Goal: Task Accomplishment & Management: Manage account settings

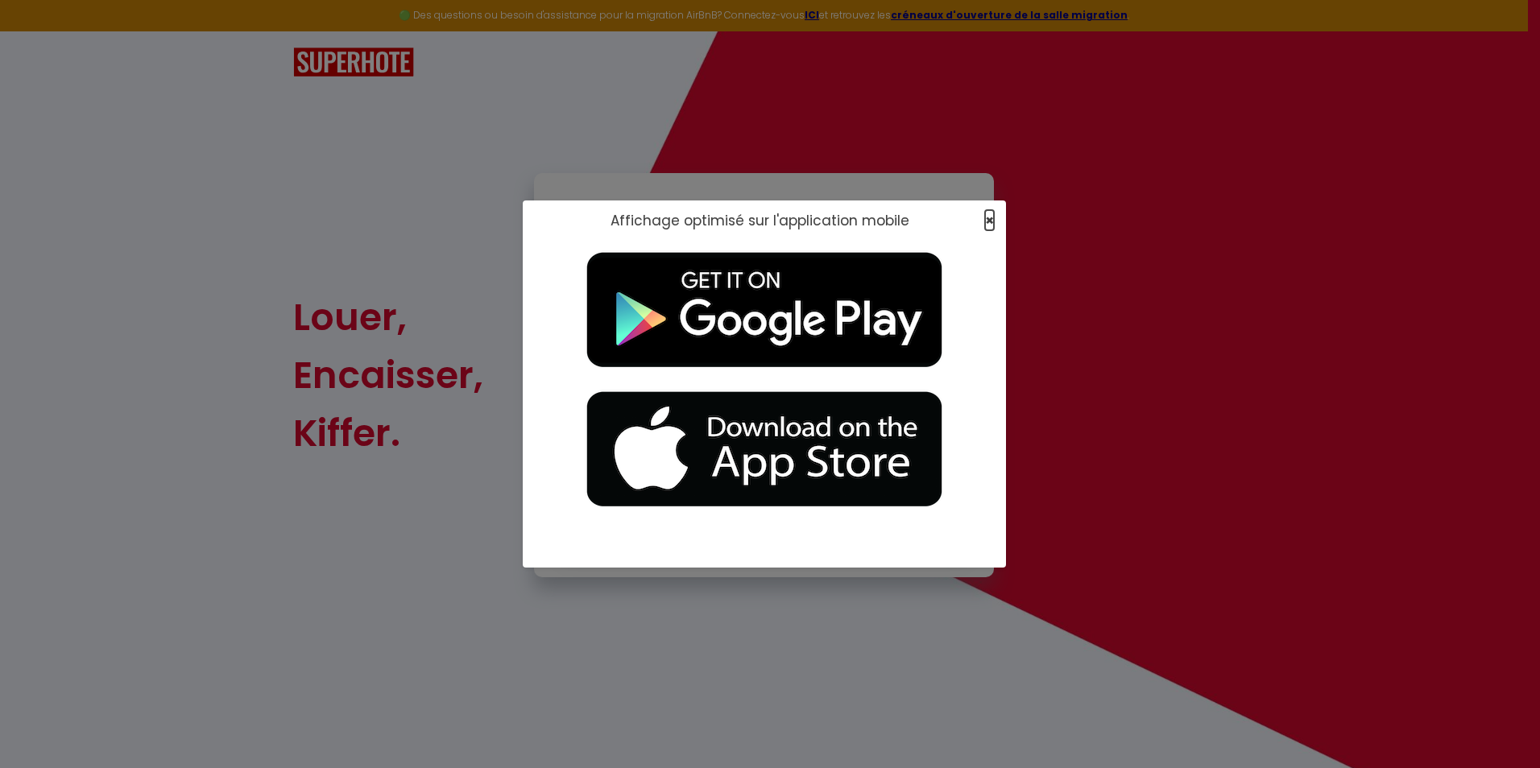
click at [760, 217] on span "×" at bounding box center [989, 220] width 9 height 20
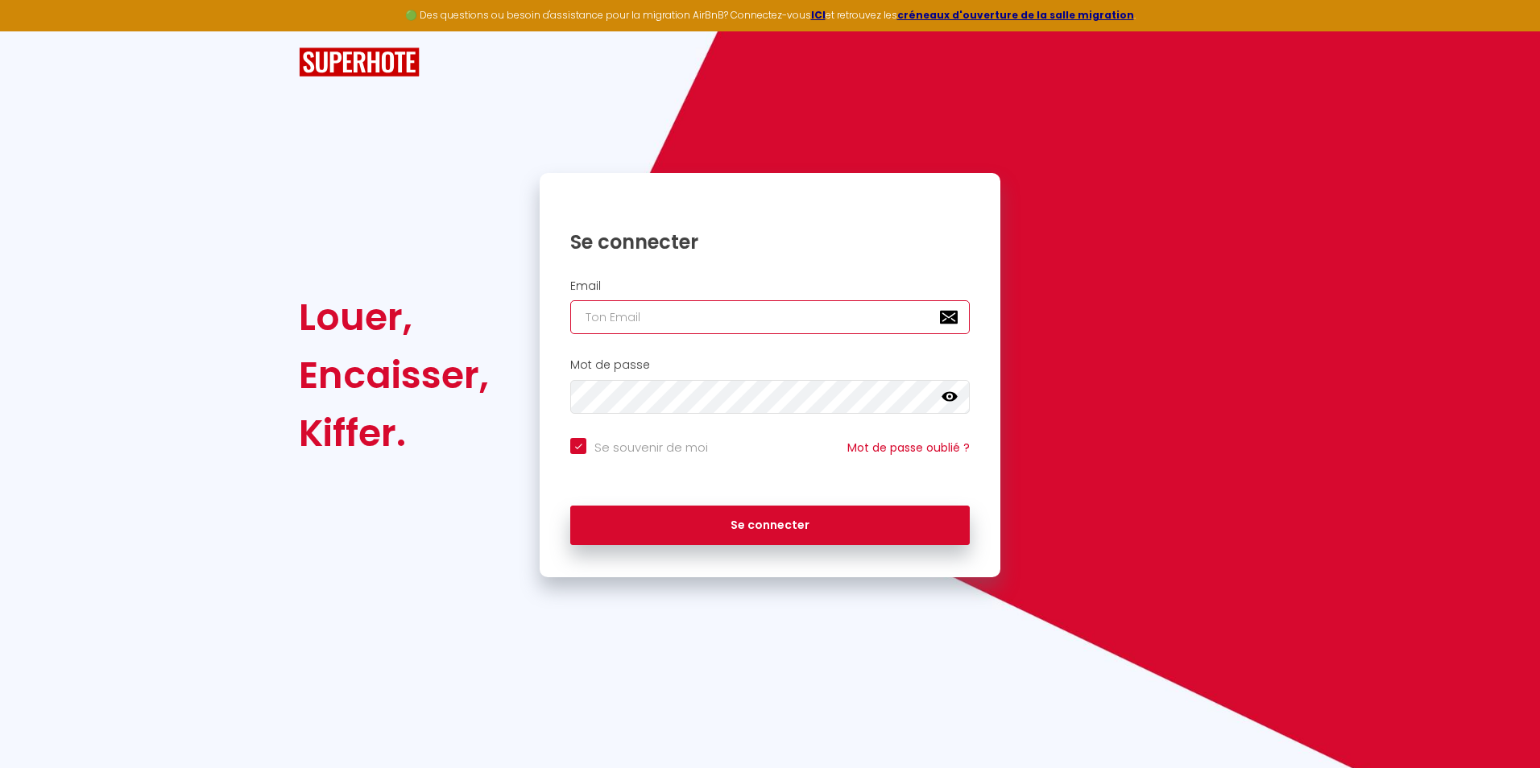
click at [681, 317] on input "email" at bounding box center [770, 317] width 400 height 34
type input "b"
checkbox input "true"
type input "br"
checkbox input "true"
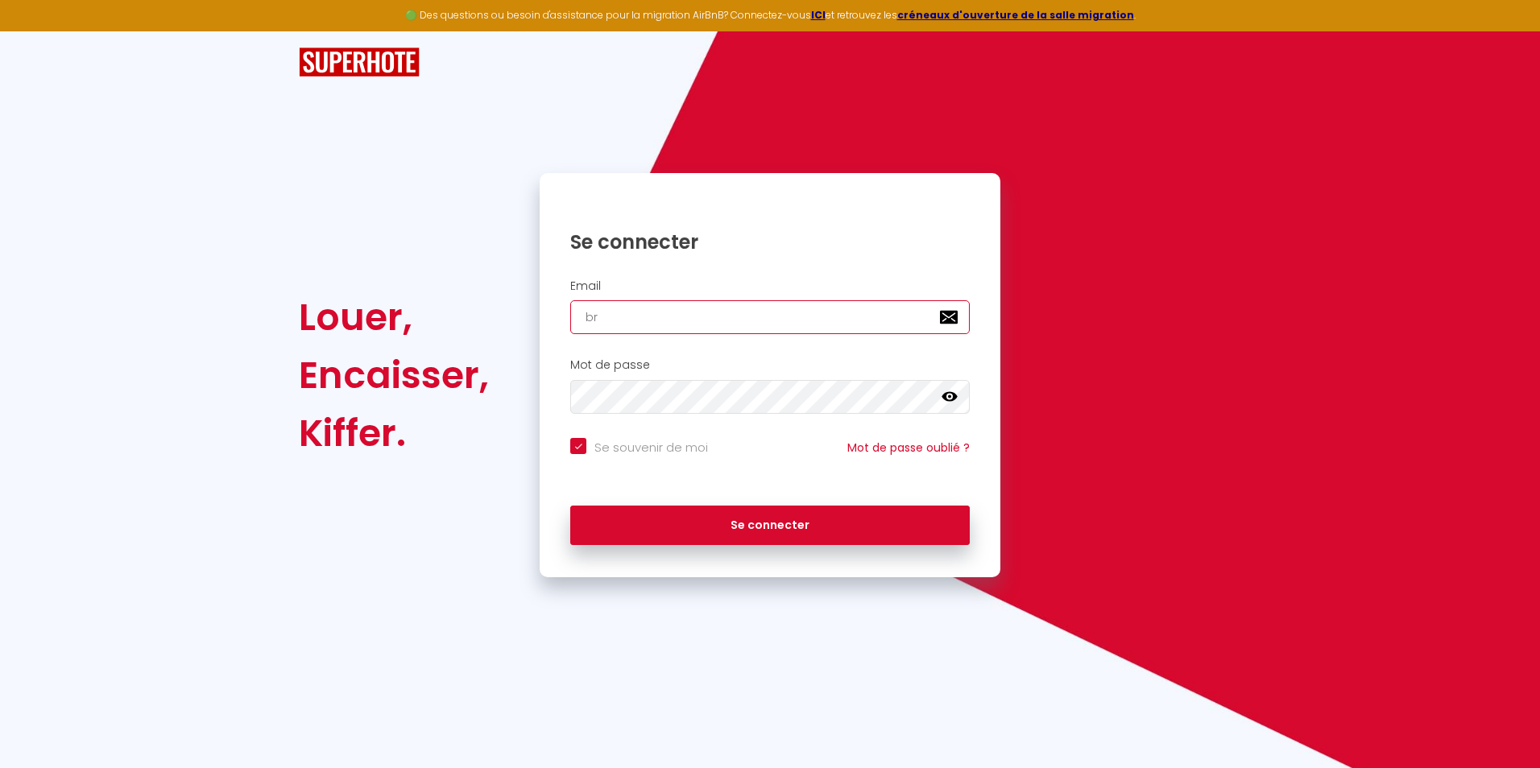
type input "brv"
checkbox input "true"
type input "brve"
checkbox input "true"
type input "brven"
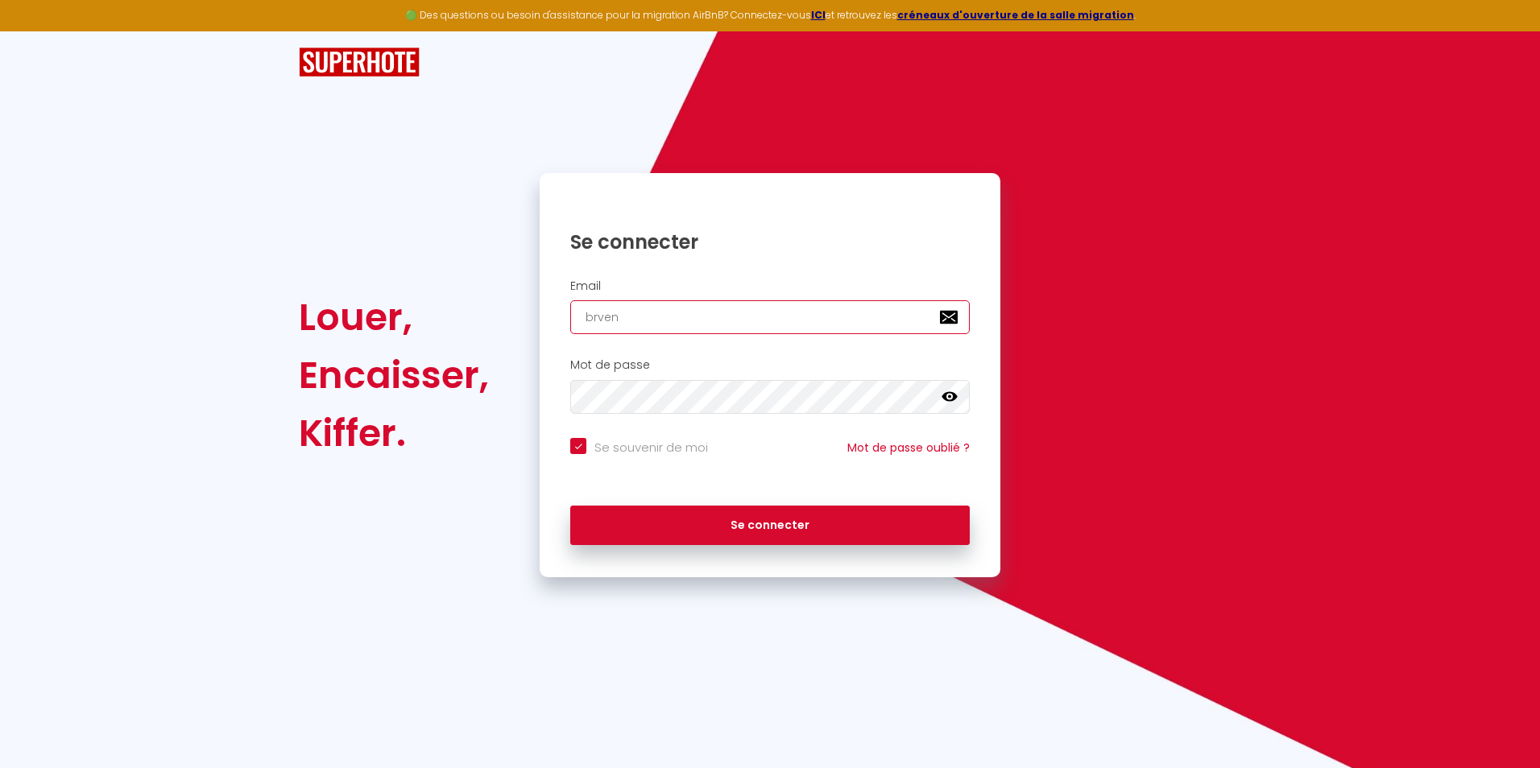
checkbox input "true"
type input "brvent"
checkbox input "true"
type input "brventu"
checkbox input "true"
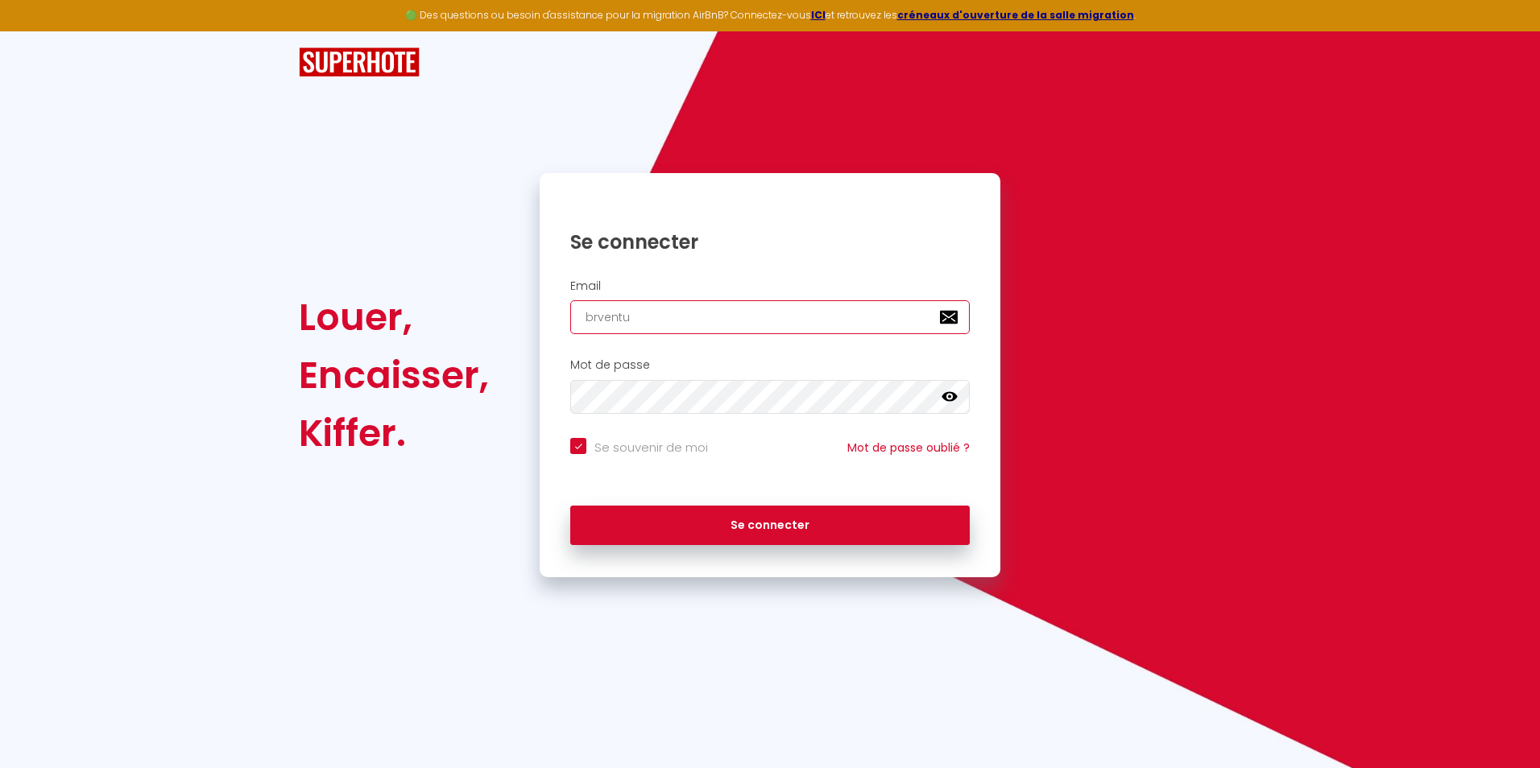
type input "brventur"
checkbox input "true"
type input "brventure"
checkbox input "true"
type input "brventurei"
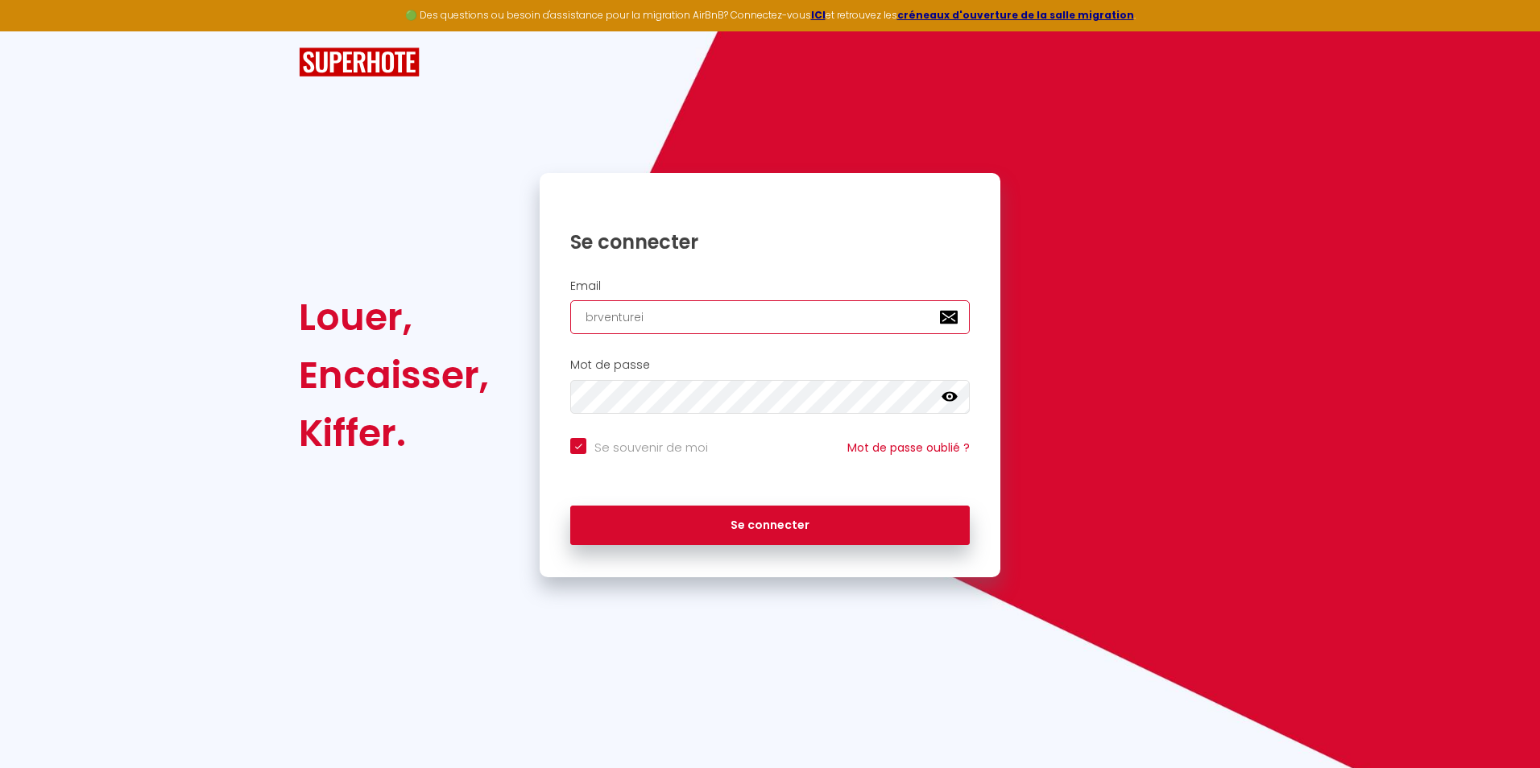
checkbox input "true"
type input "brventure"
checkbox input "true"
type input "brventure."
checkbox input "true"
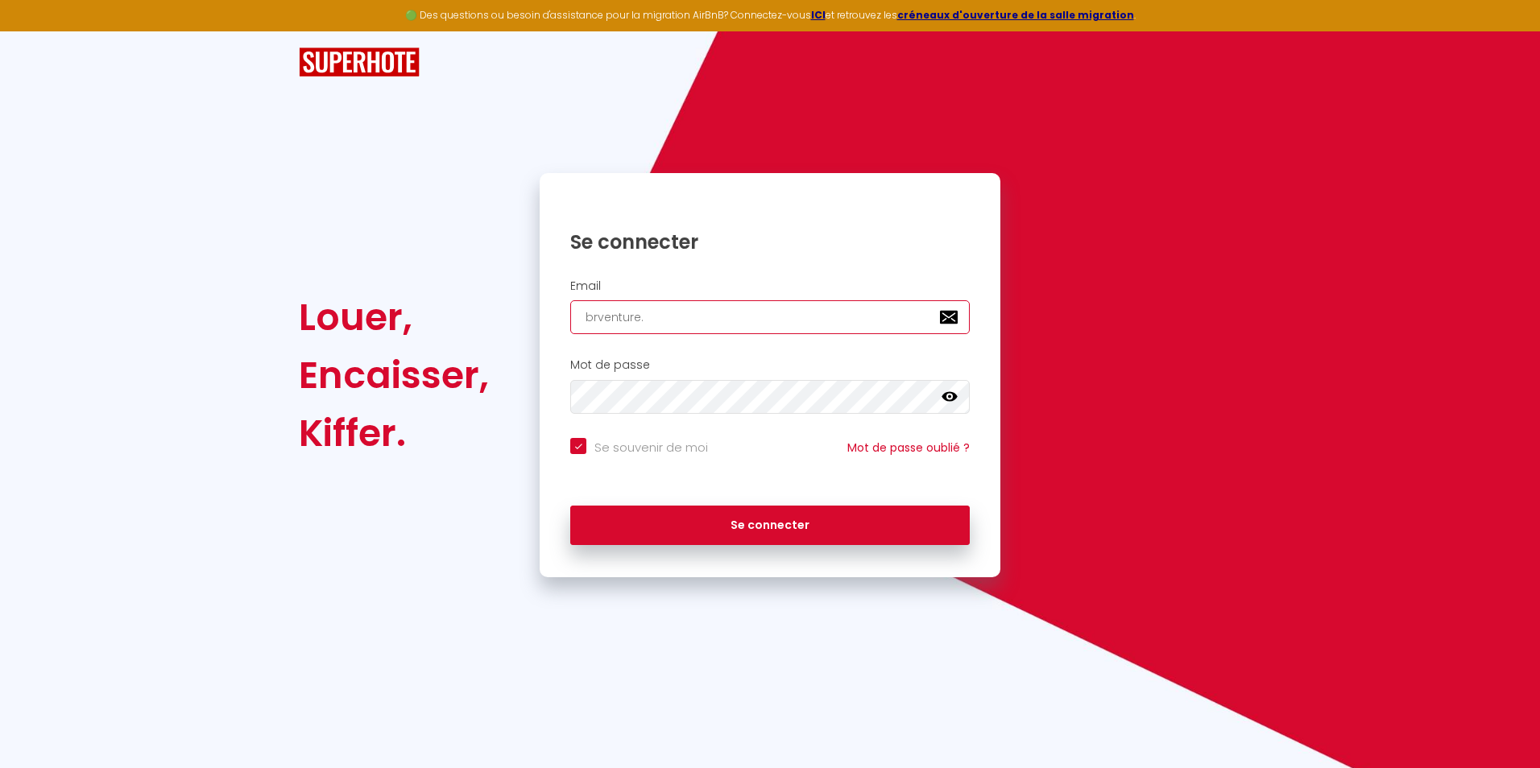
type input "brventure.i"
checkbox input "true"
type input "[DOMAIN_NAME]"
checkbox input "true"
type input "brventure.imm"
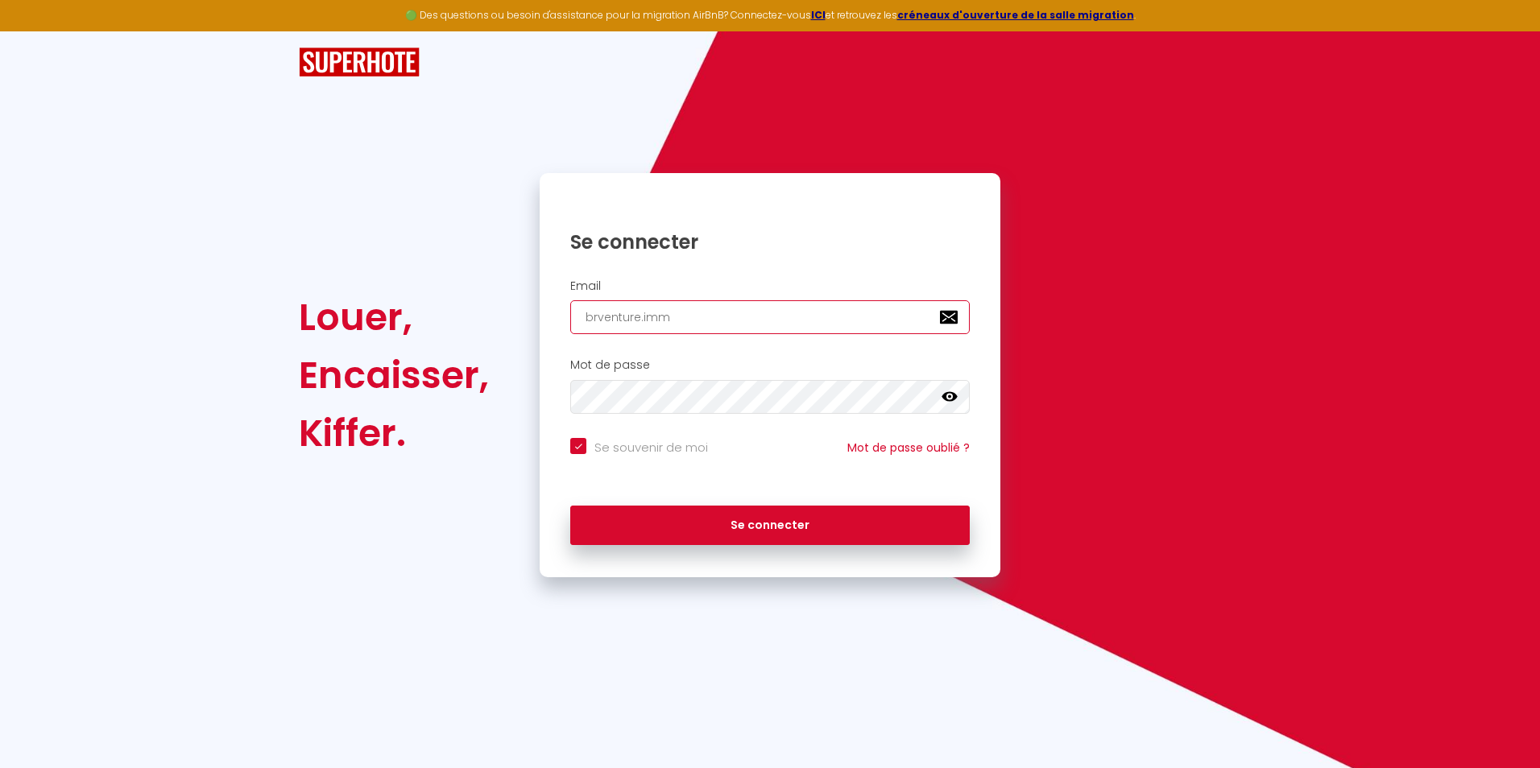
checkbox input "true"
type input "[DOMAIN_NAME]"
checkbox input "true"
type input "[DOMAIN_NAME]]"
checkbox input "true"
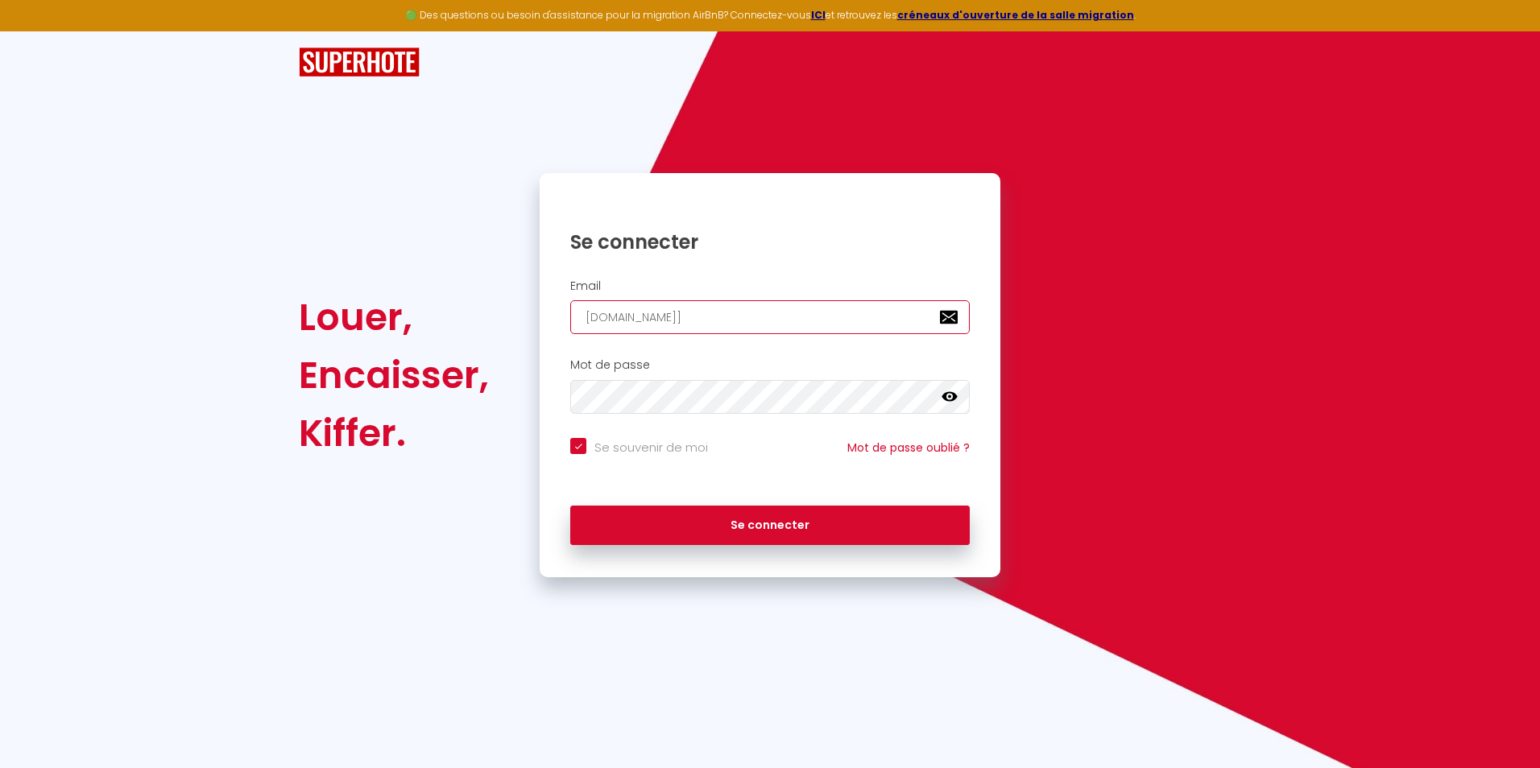
type input "[DOMAIN_NAME]]]"
checkbox input "true"
type input "[DOMAIN_NAME]]"
checkbox input "true"
type input "[DOMAIN_NAME]"
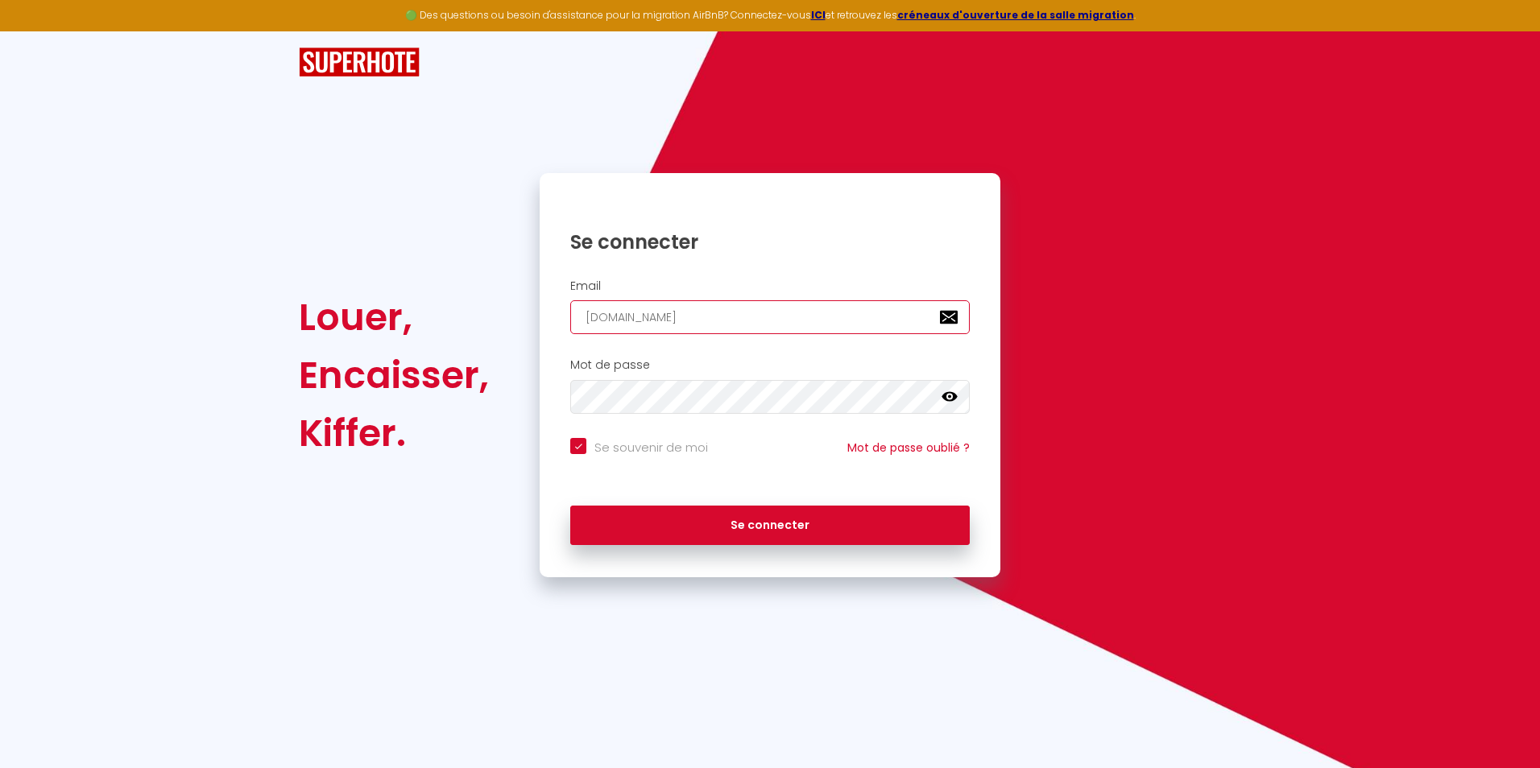
checkbox input "true"
type input "[DOMAIN_NAME]@"
checkbox input "true"
type input "[DOMAIN_NAME]@g"
checkbox input "true"
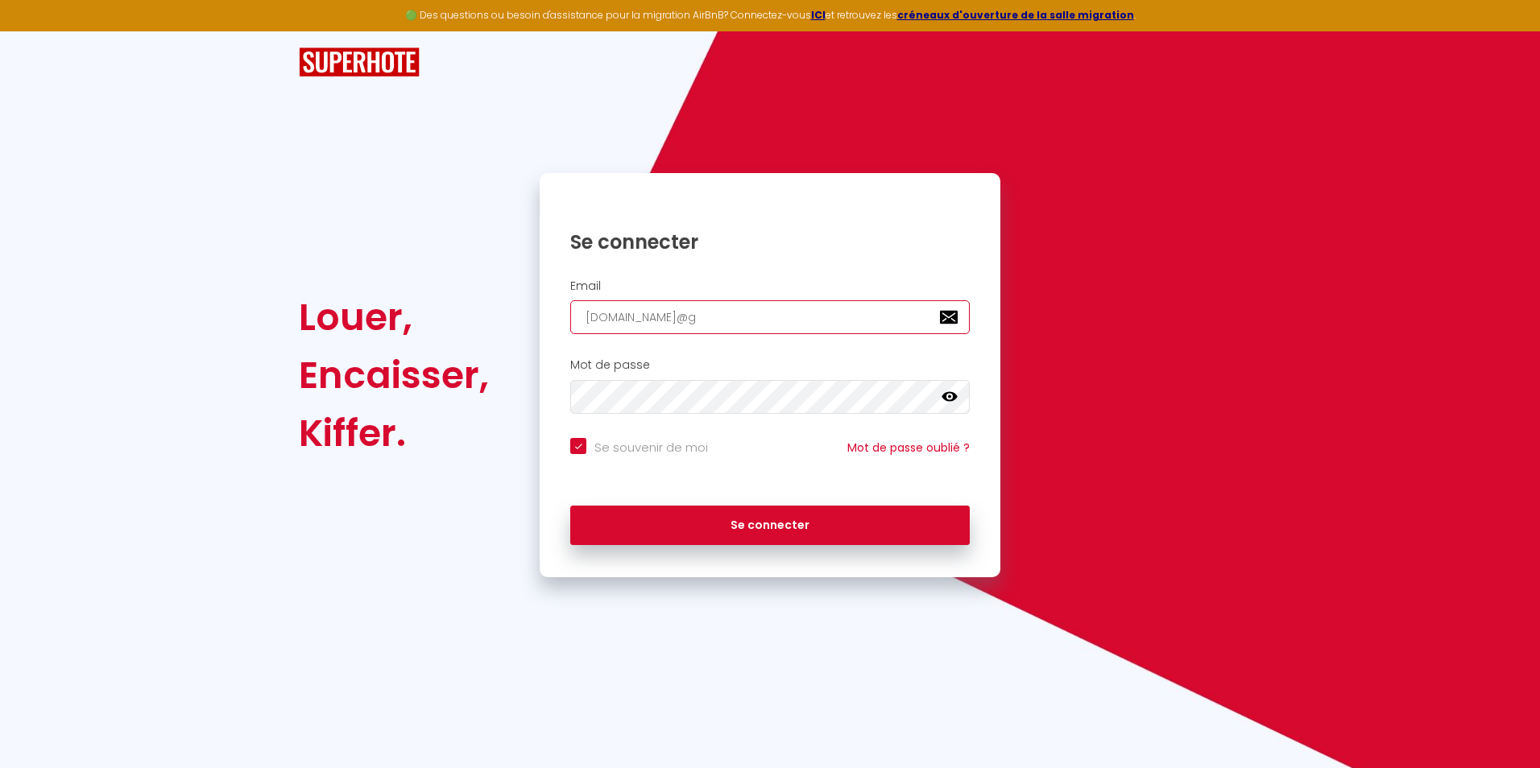
type input "[DOMAIN_NAME]@gm"
checkbox input "true"
type input "[DOMAIN_NAME]@gma"
checkbox input "true"
type input "[DOMAIN_NAME]@gmai"
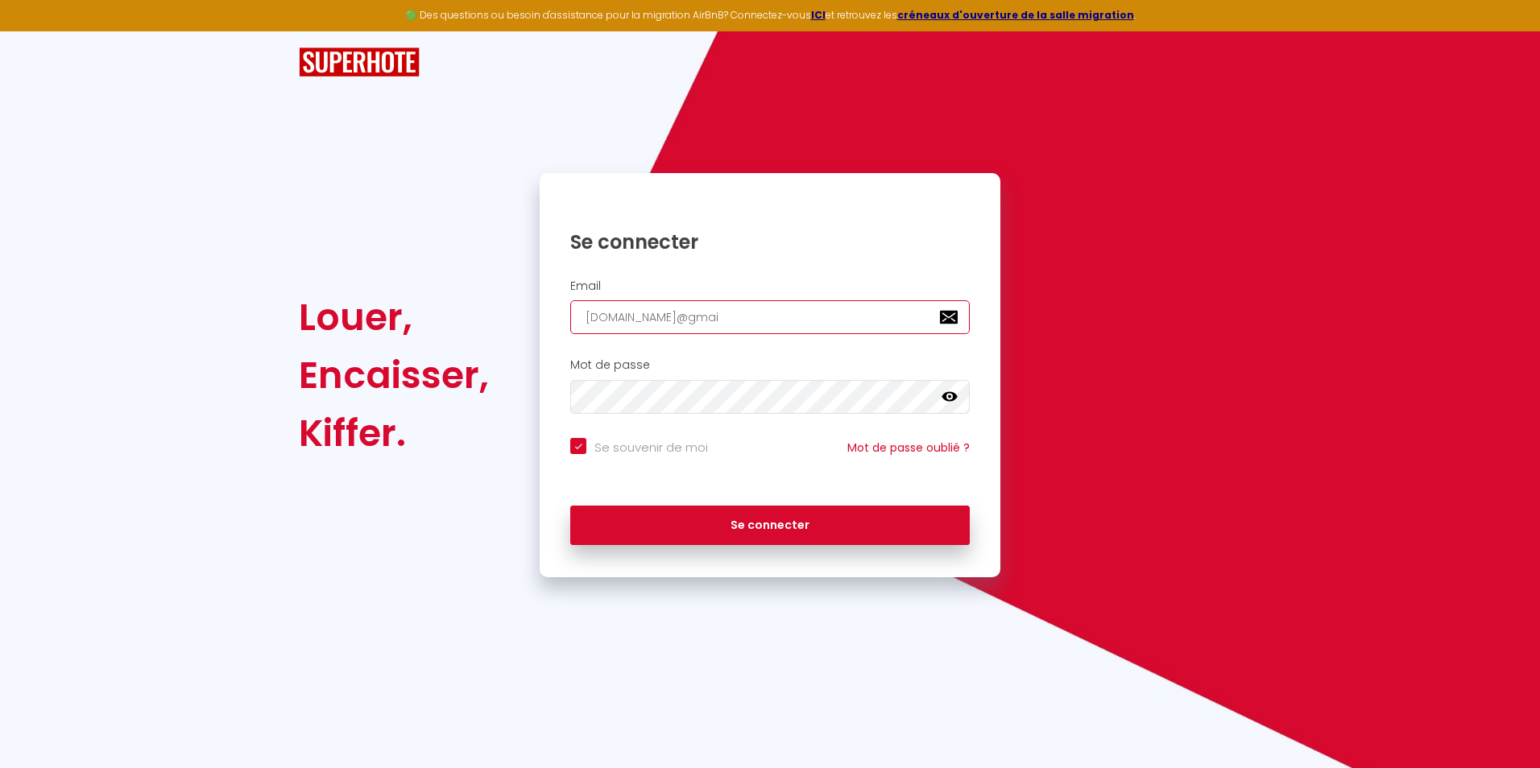
checkbox input "true"
type input "[DOMAIN_NAME][EMAIL_ADDRESS]"
checkbox input "true"
type input "[DOMAIN_NAME][EMAIL_ADDRESS]."
checkbox input "true"
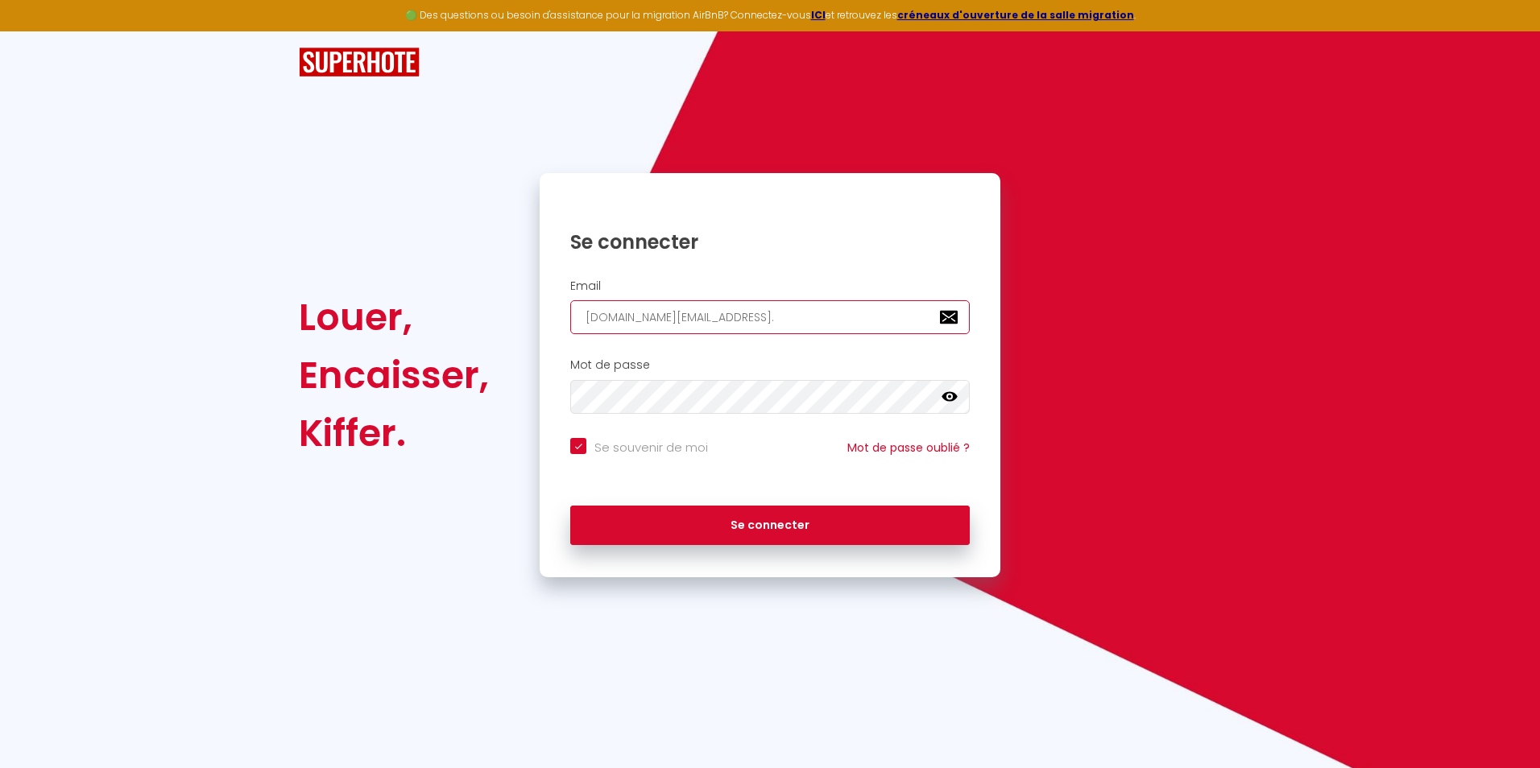
type input "[DOMAIN_NAME]@gmail.c"
checkbox input "true"
type input "[DOMAIN_NAME][EMAIL_ADDRESS][DOMAIN_NAME]"
checkbox input "true"
type input "[DOMAIN_NAME][EMAIL_ADDRESS][DOMAIN_NAME]"
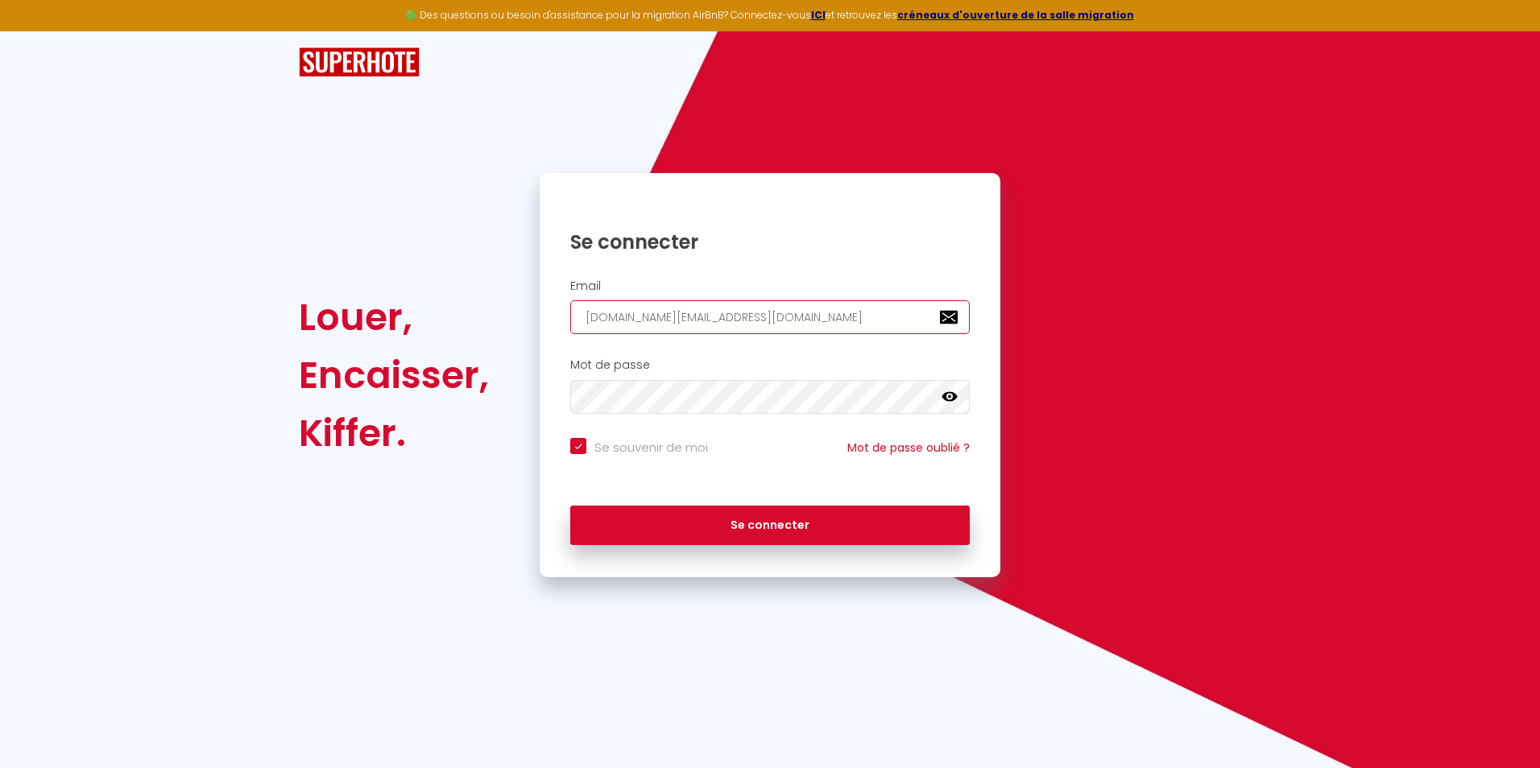
checkbox input "true"
type input "[DOMAIN_NAME][EMAIL_ADDRESS][DOMAIN_NAME]"
click at [570, 368] on button "Se connecter" at bounding box center [770, 526] width 400 height 40
checkbox input "true"
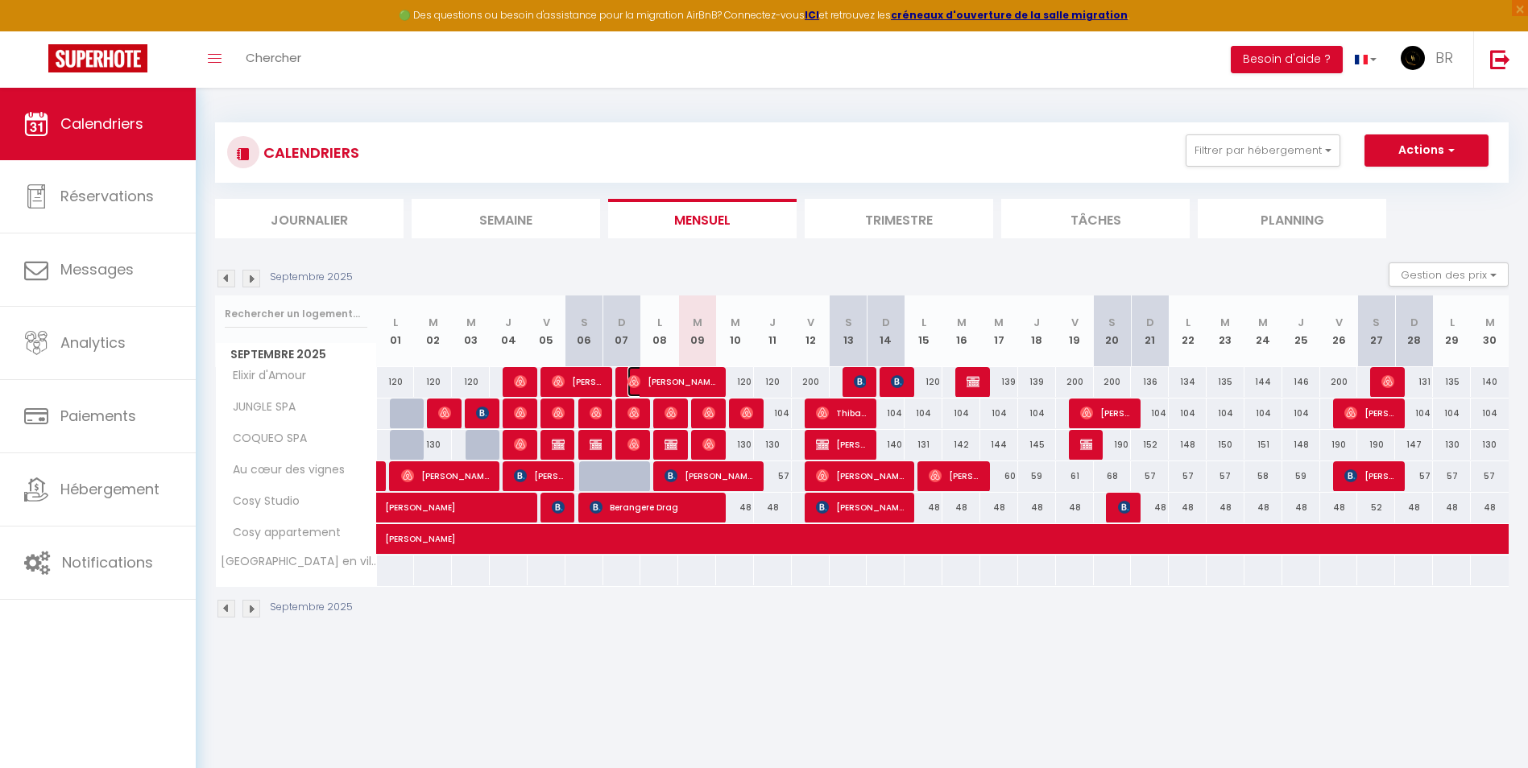
click at [670, 368] on span "[PERSON_NAME]" at bounding box center [671, 382] width 89 height 31
select select "OK"
select select "0"
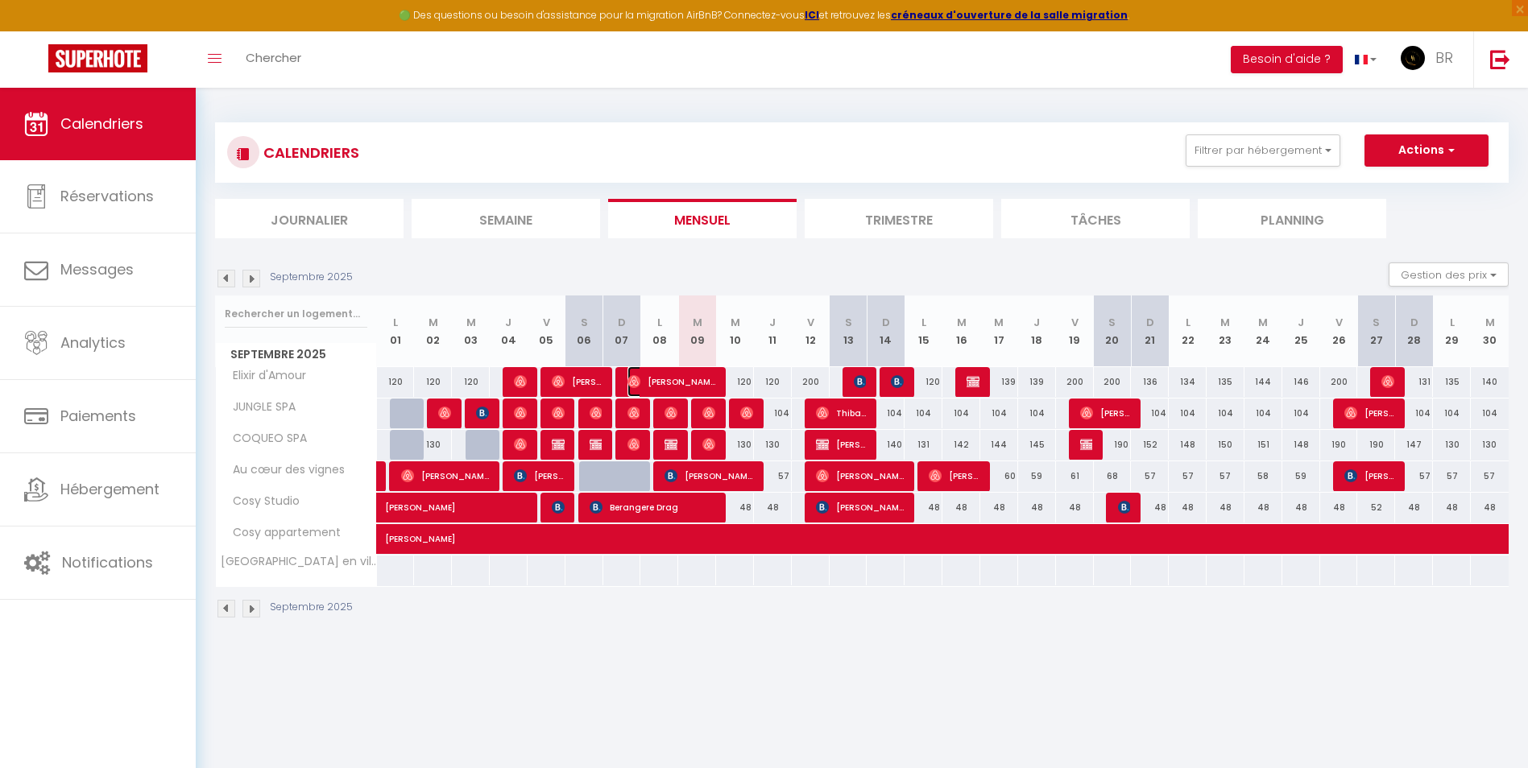
select select "1"
select select
select select "25697"
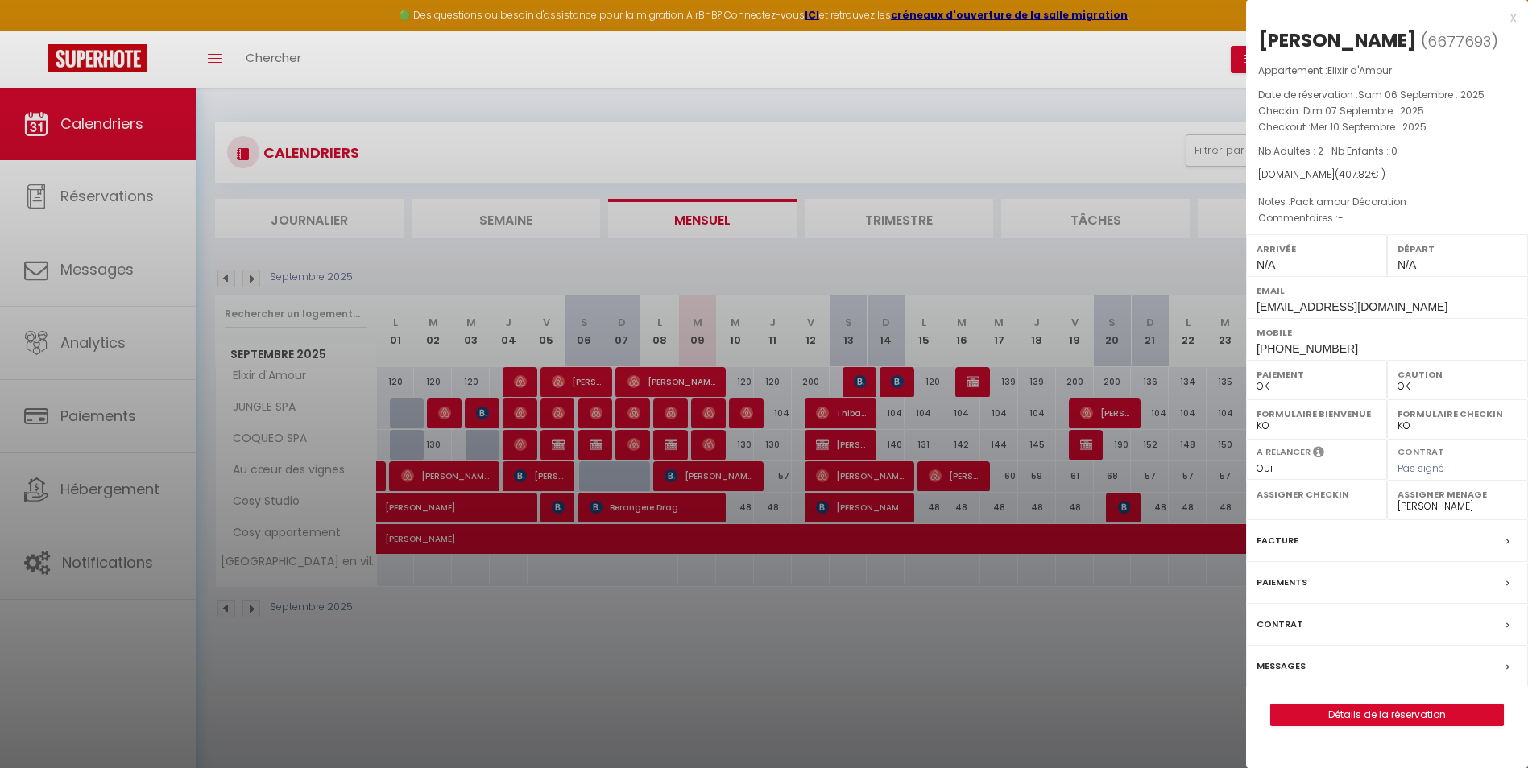
click at [760, 368] on div at bounding box center [764, 384] width 1528 height 768
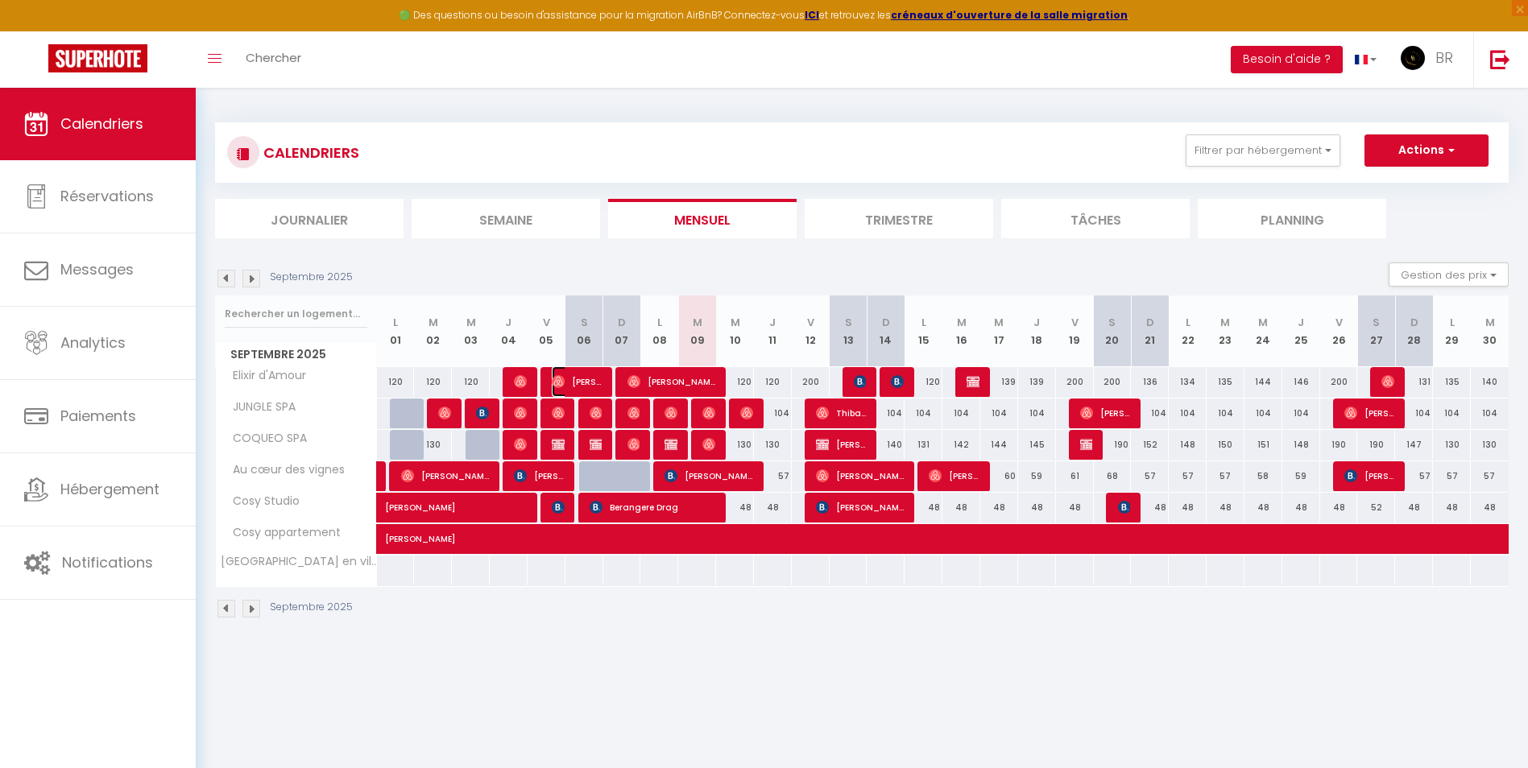
click at [601, 368] on span "[PERSON_NAME]" at bounding box center [577, 382] width 51 height 31
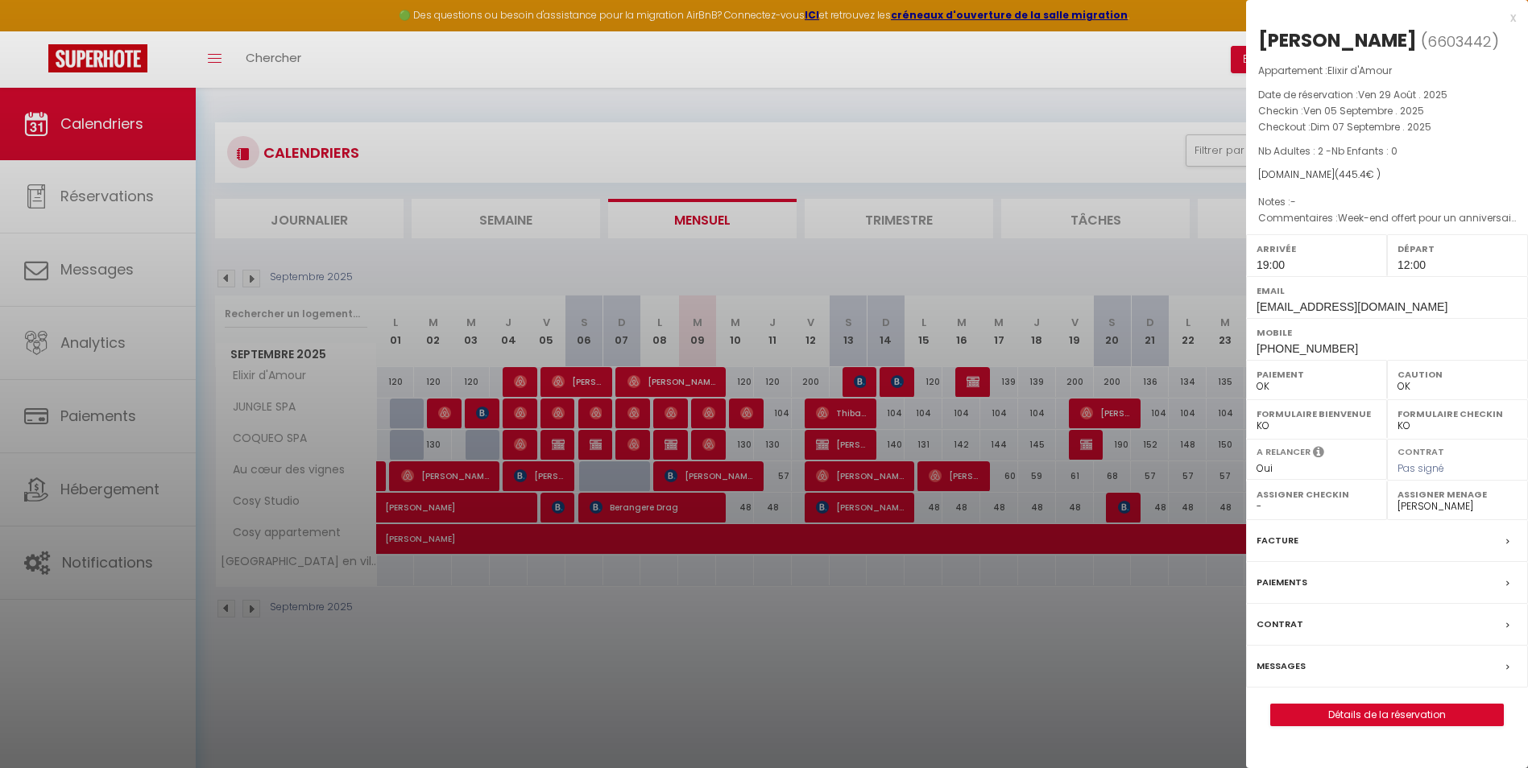
click at [760, 368] on div at bounding box center [764, 384] width 1528 height 768
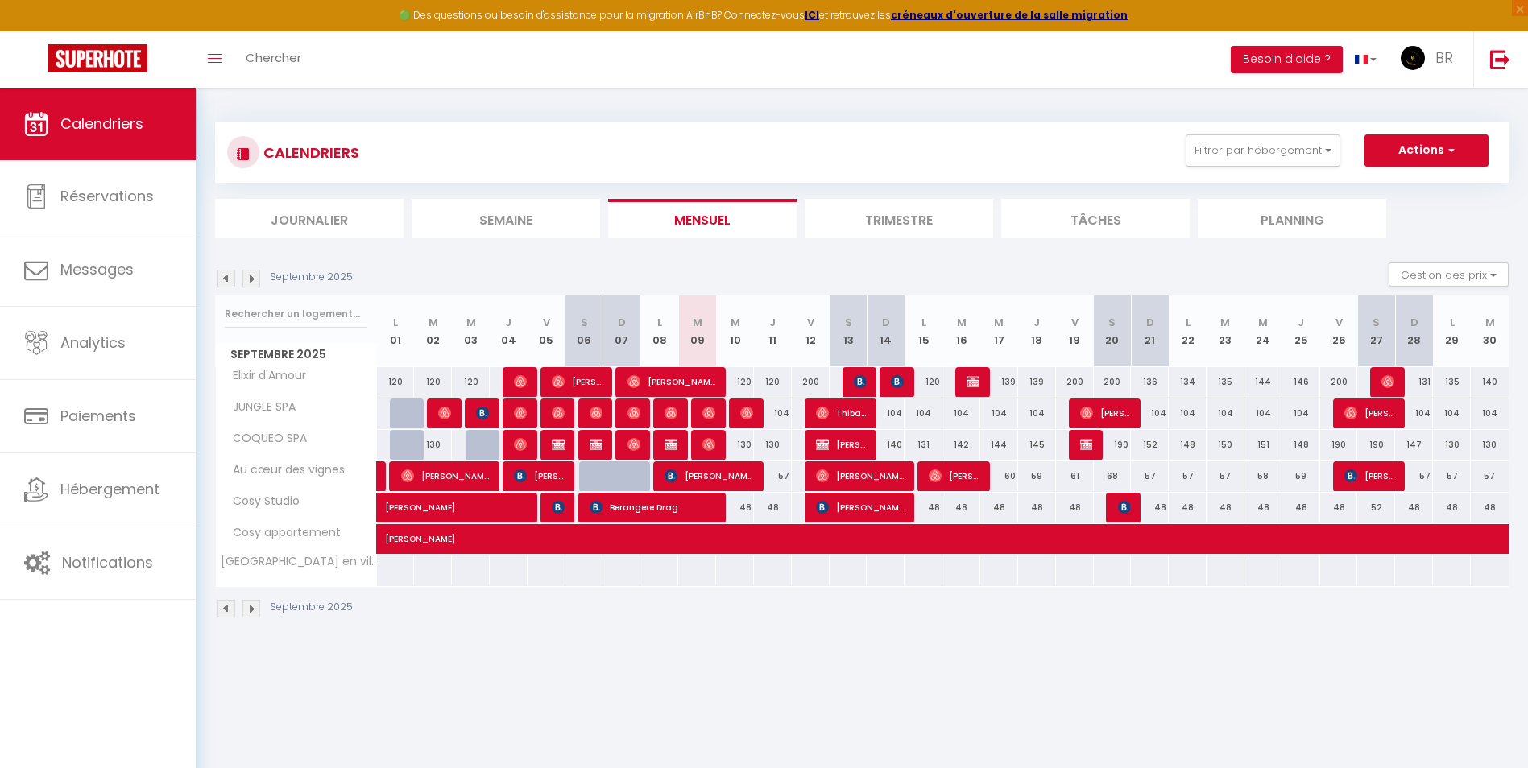
click at [699, 368] on div at bounding box center [710, 414] width 38 height 31
click at [702, 368] on div at bounding box center [710, 414] width 38 height 31
click at [706, 368] on img at bounding box center [708, 413] width 13 height 13
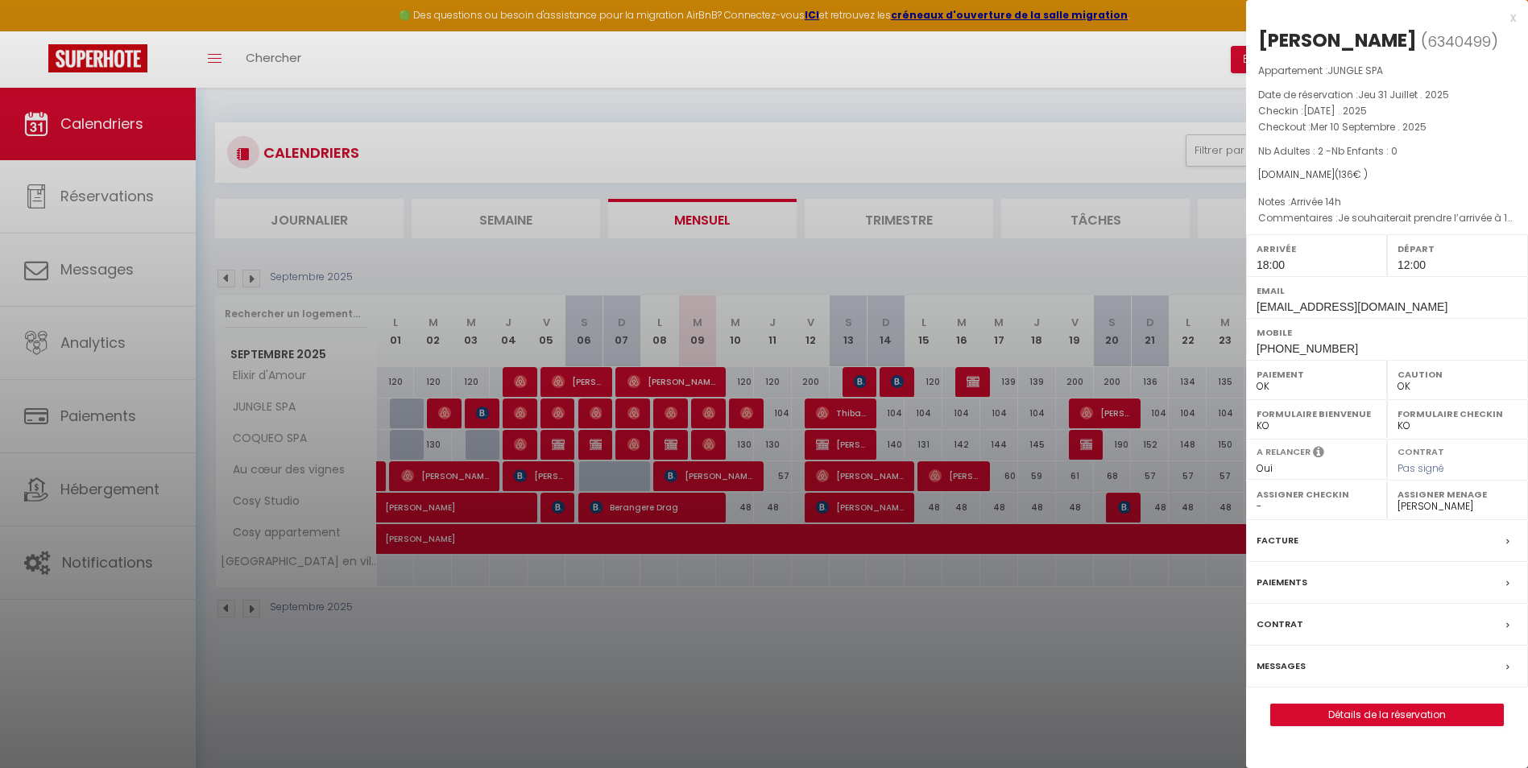
click at [677, 368] on div at bounding box center [764, 384] width 1528 height 768
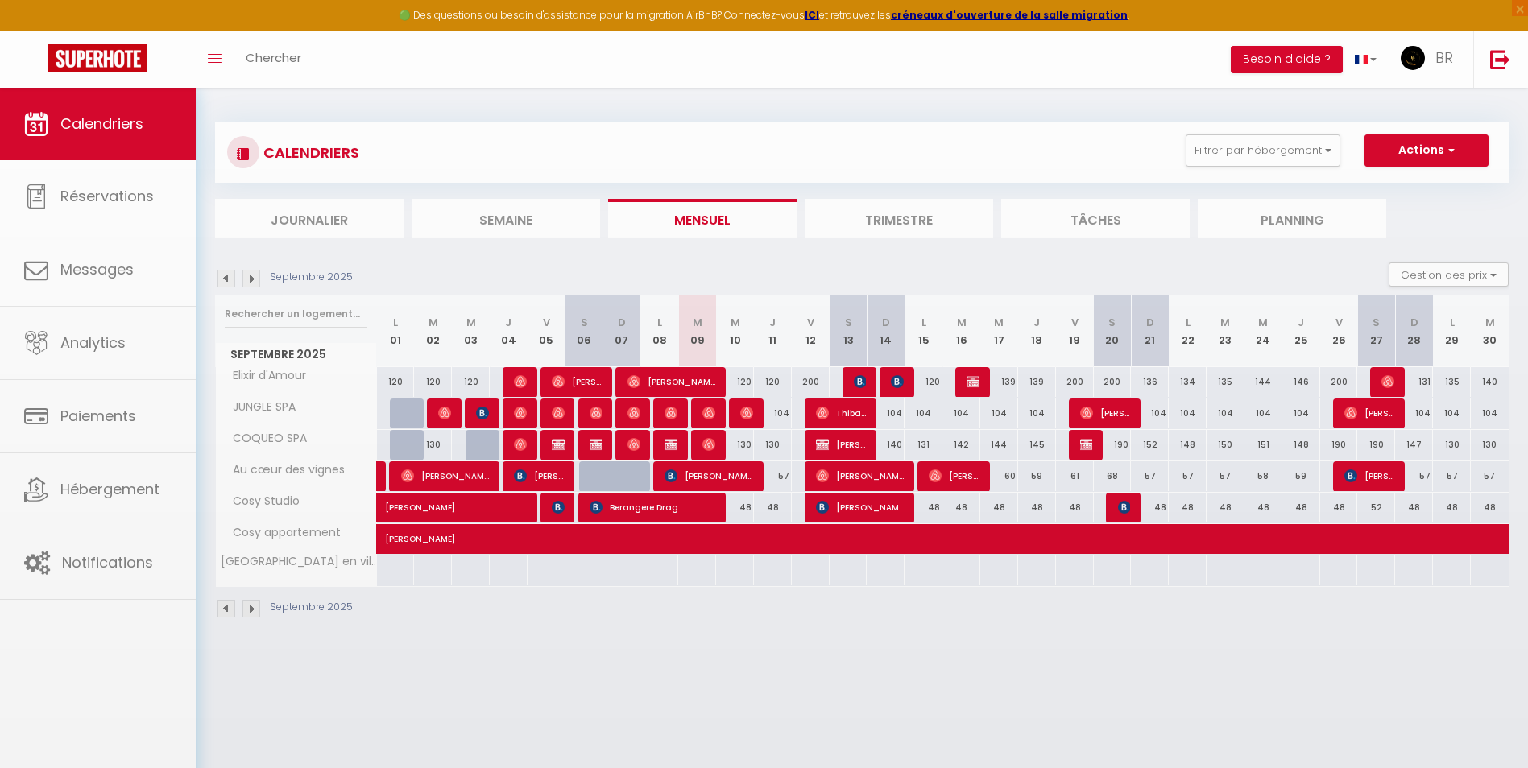
click at [677, 368] on body "🟢 Des questions ou besoin d'assistance pour la migration AirBnB? Connectez-vous…" at bounding box center [764, 472] width 1528 height 768
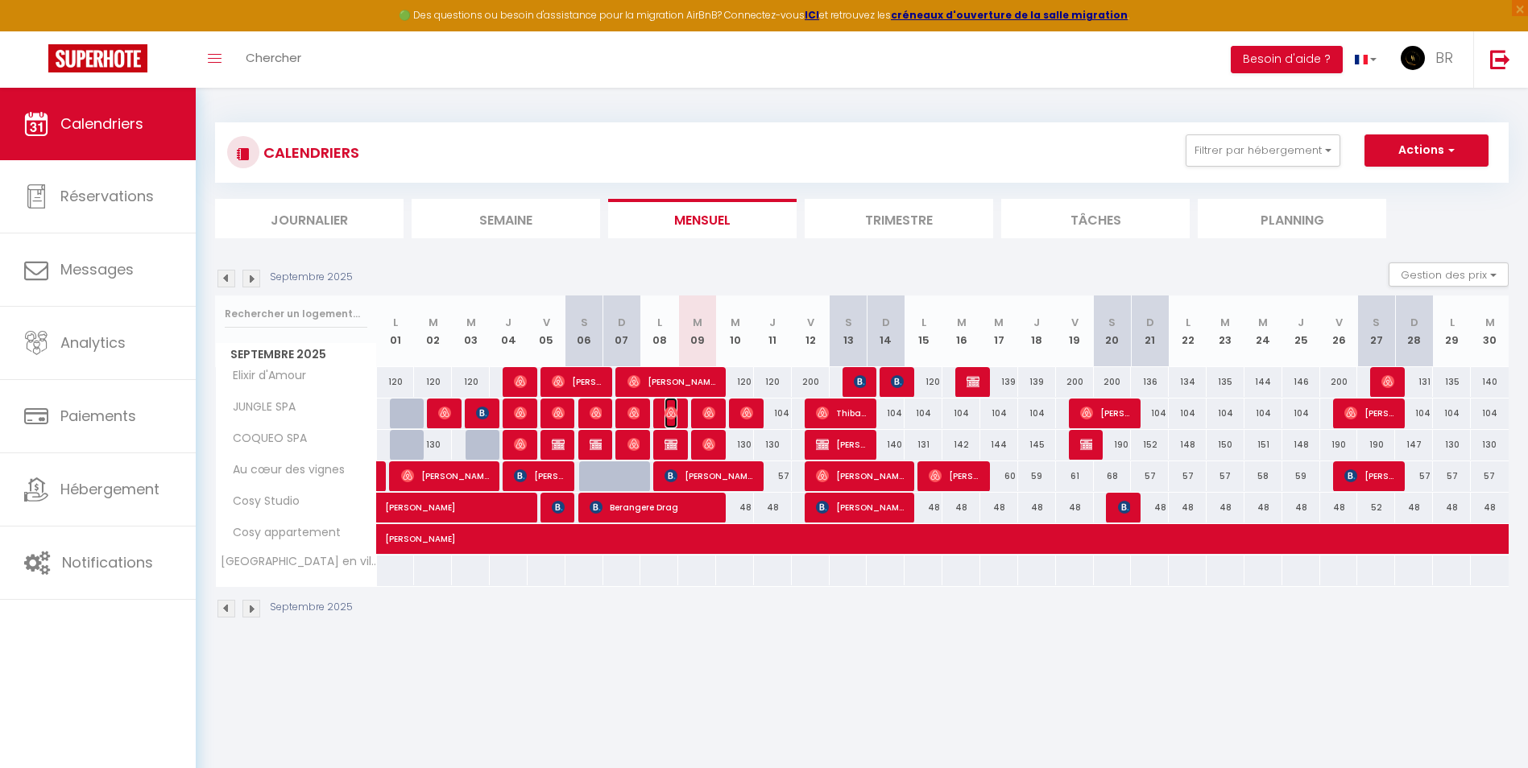
click at [677, 368] on img at bounding box center [671, 413] width 13 height 13
select select "0"
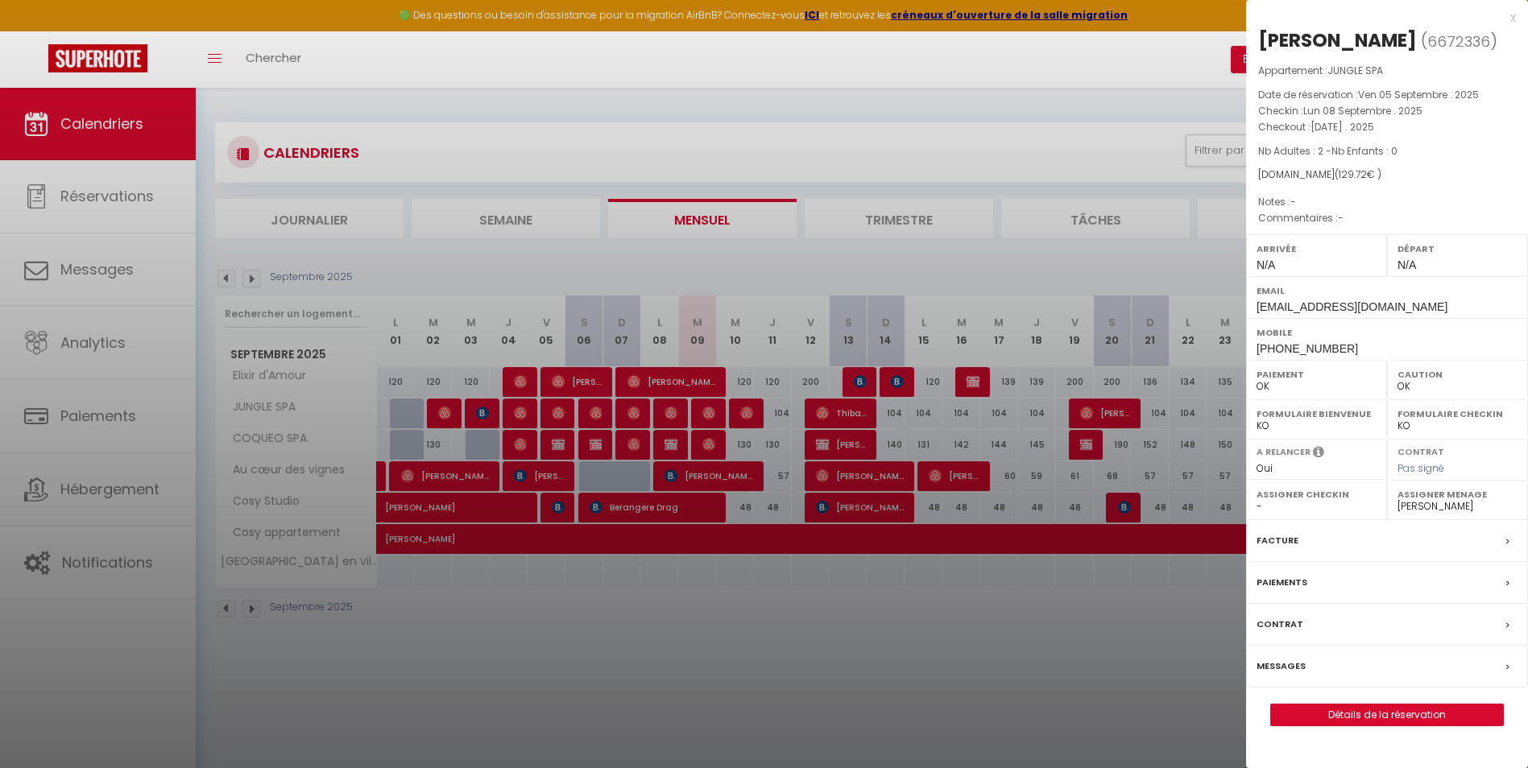
click at [760, 368] on div at bounding box center [764, 384] width 1528 height 768
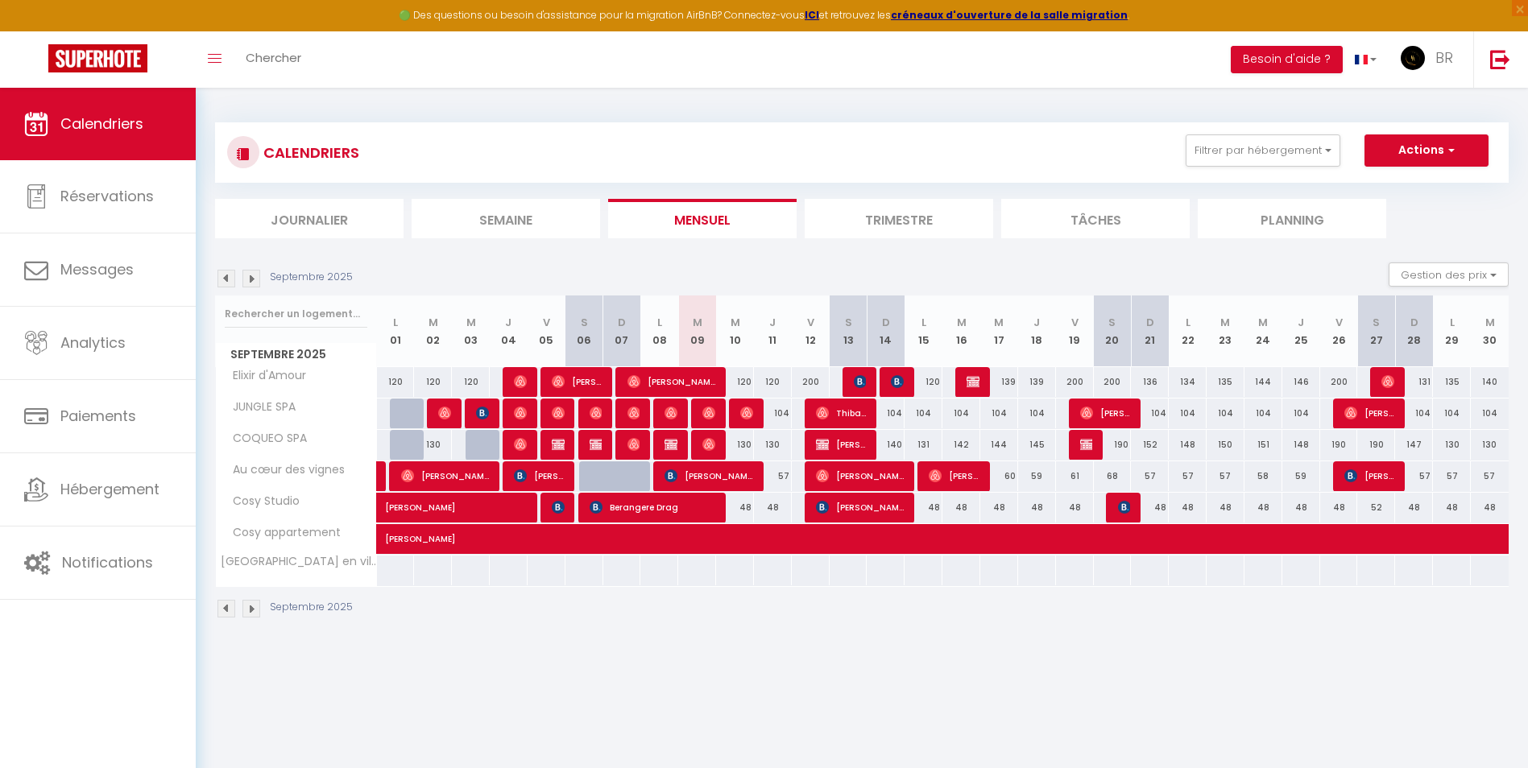
click at [760, 368] on div "CALENDRIERS Filtrer par hébergement Tous Elixir d'Amour JUNGLE SPA COQUEO SPA A…" at bounding box center [862, 371] width 1332 height 566
click at [760, 368] on div "Septembre 2025" at bounding box center [862, 611] width 1294 height 48
